Goal: Transaction & Acquisition: Purchase product/service

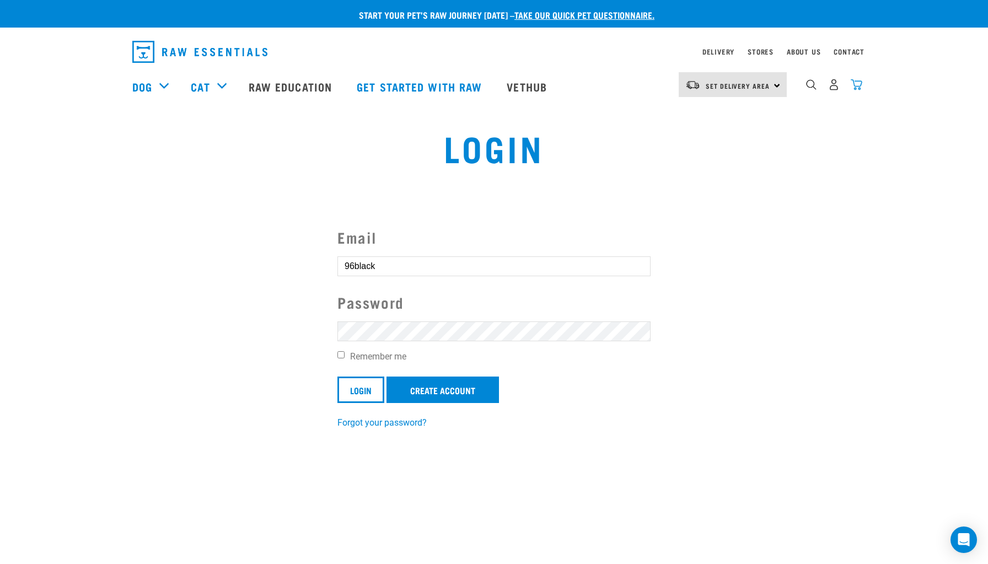
click at [858, 84] on img "dropdown navigation" at bounding box center [857, 85] width 12 height 12
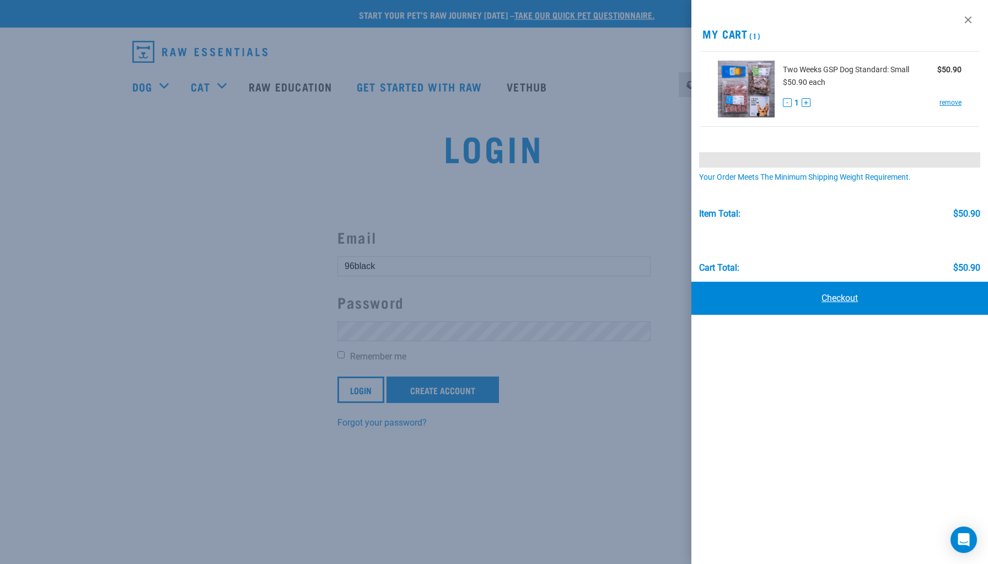
click at [828, 298] on link "Checkout" at bounding box center [840, 298] width 297 height 33
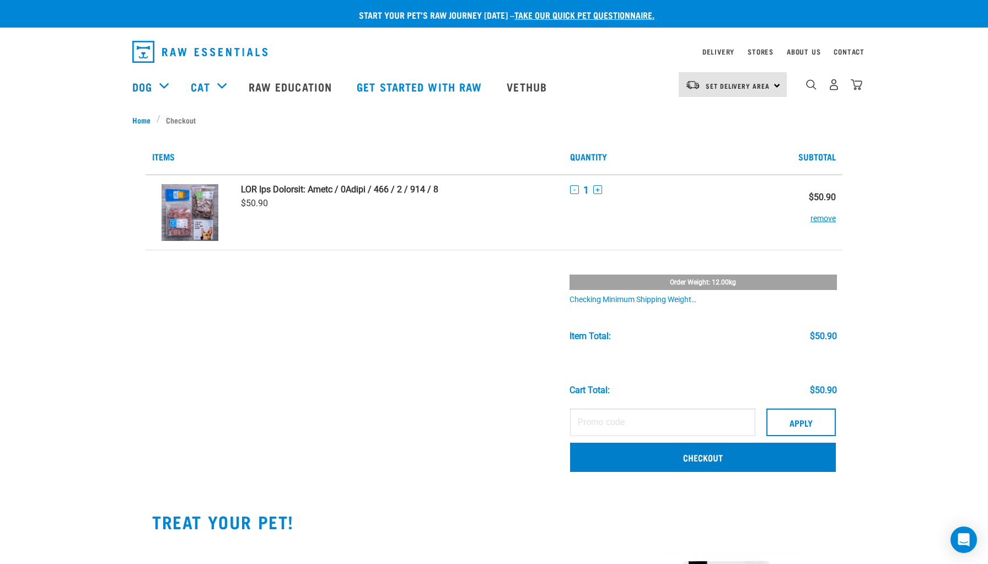
click at [570, 451] on link "Checkout" at bounding box center [703, 457] width 266 height 29
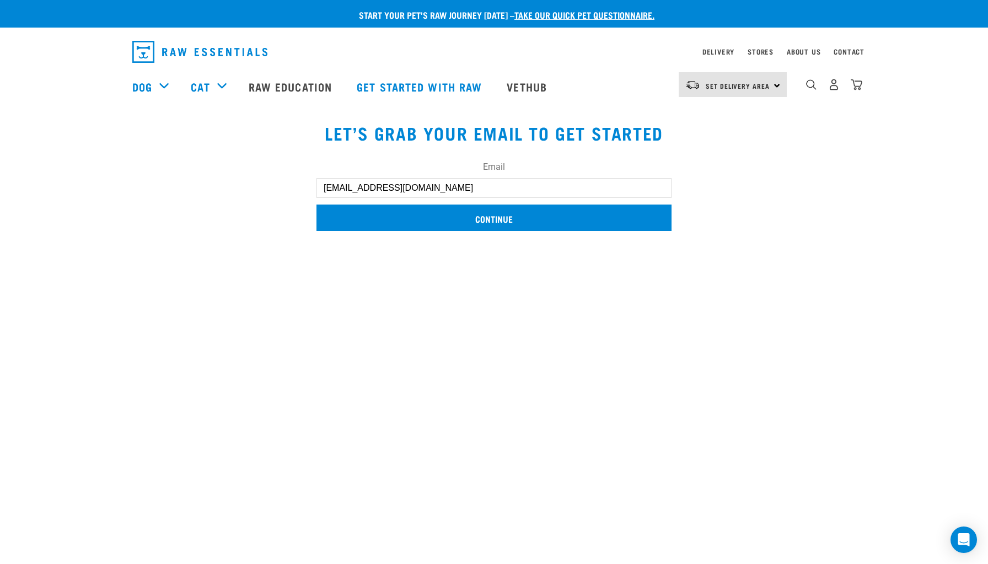
click at [483, 213] on input "Continue" at bounding box center [494, 218] width 355 height 26
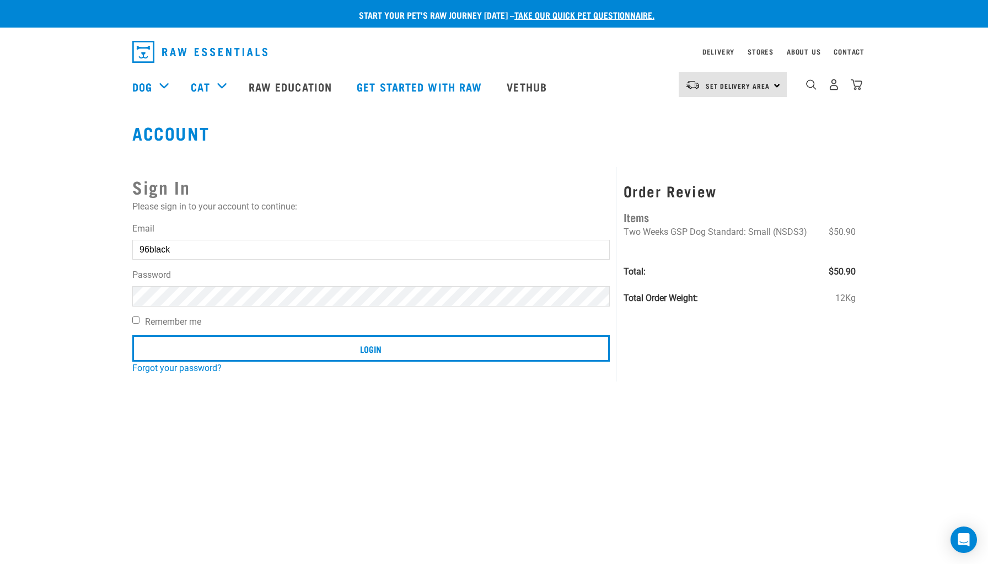
click at [169, 53] on img "dropdown navigation" at bounding box center [199, 52] width 135 height 22
